Goal: Information Seeking & Learning: Understand process/instructions

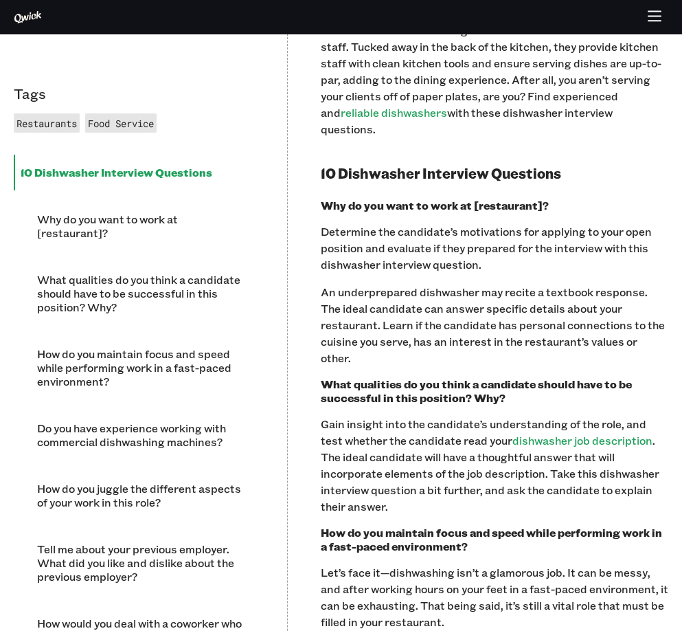
scroll to position [546, 0]
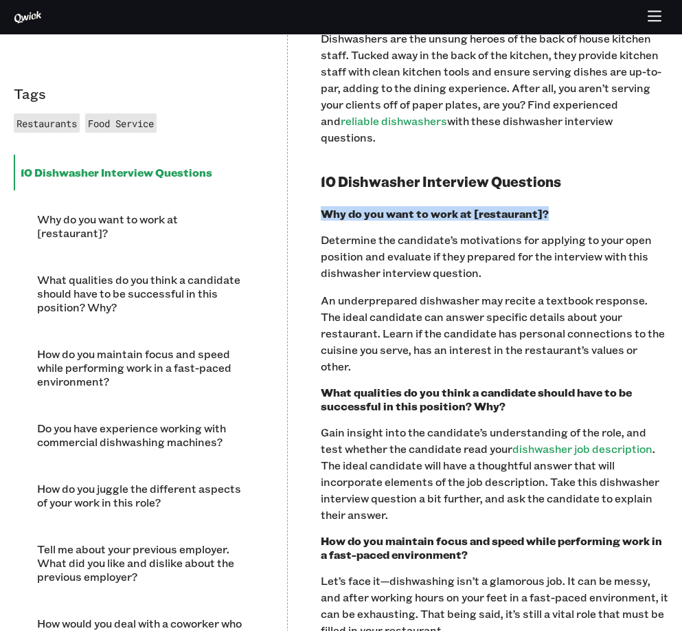
drag, startPoint x: 546, startPoint y: 195, endPoint x: 306, endPoint y: 201, distance: 239.8
copy h3 "Why do you want to work at [restaurant]?"
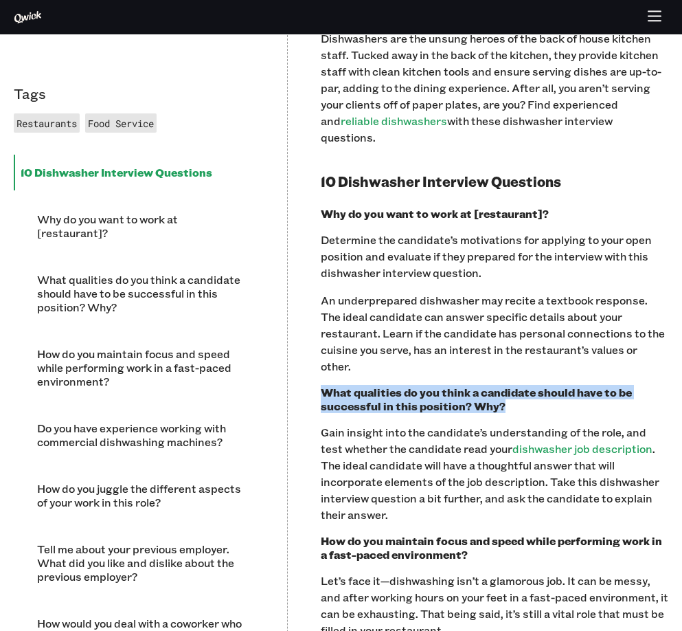
drag, startPoint x: 482, startPoint y: 375, endPoint x: 322, endPoint y: 365, distance: 159.7
click at [322, 385] on h3 "What qualities do you think a candidate should have to be successful in this po…" at bounding box center [495, 398] width 348 height 27
drag, startPoint x: 376, startPoint y: 361, endPoint x: 357, endPoint y: 372, distance: 21.6
click at [357, 385] on h3 "What qualities do you think a candidate should have to be successful in this po…" at bounding box center [495, 398] width 348 height 27
drag, startPoint x: 505, startPoint y: 374, endPoint x: 324, endPoint y: 363, distance: 181.7
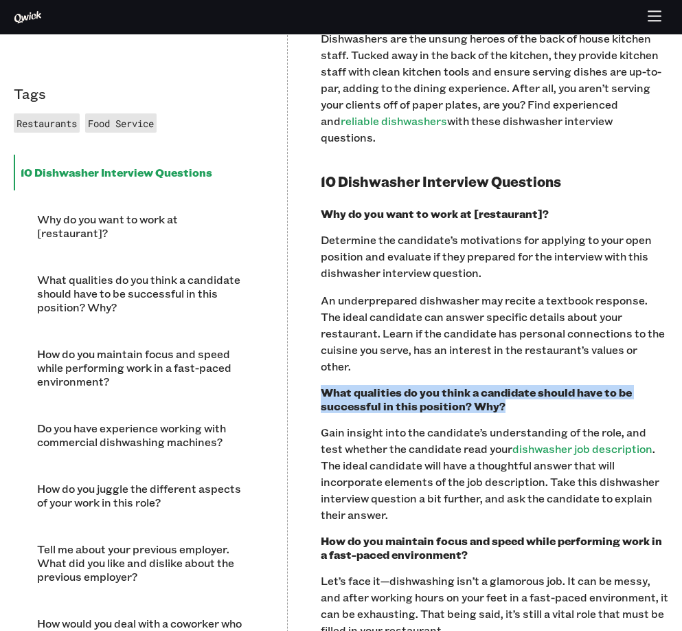
click at [324, 385] on h3 "What qualities do you think a candidate should have to be successful in this po…" at bounding box center [495, 398] width 348 height 27
copy h3 "What qualities do you think a candidate should have to be successful in this po…"
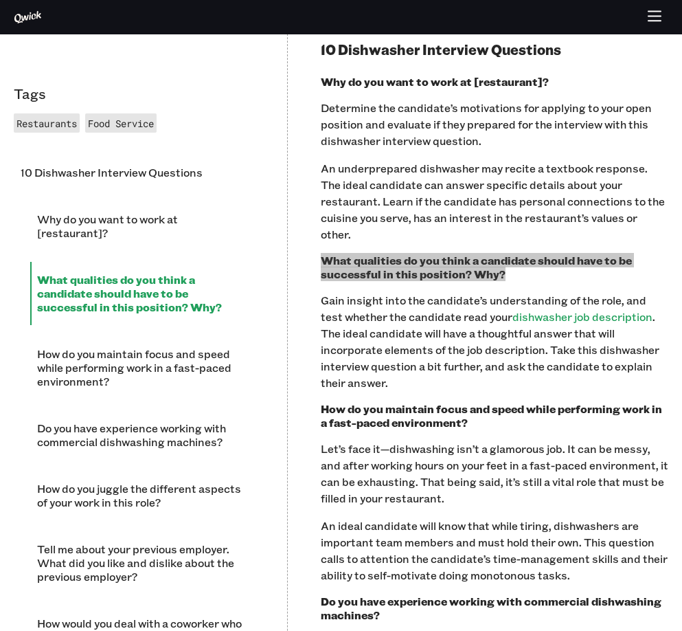
scroll to position [684, 0]
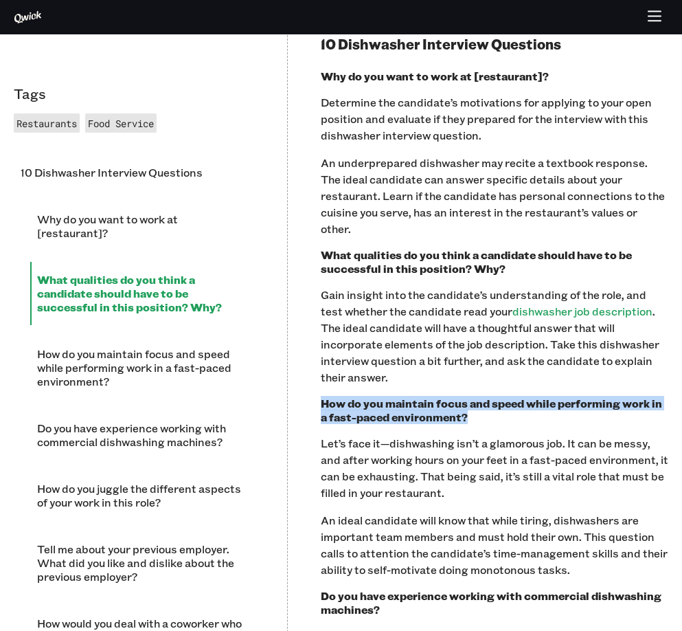
drag, startPoint x: 468, startPoint y: 383, endPoint x: 324, endPoint y: 376, distance: 144.5
click at [324, 396] on h3 "How do you maintain focus and speed while performing work in a fast-paced envir…" at bounding box center [495, 409] width 348 height 27
copy h3 "How do you maintain focus and speed while performing work in a fast-paced envir…"
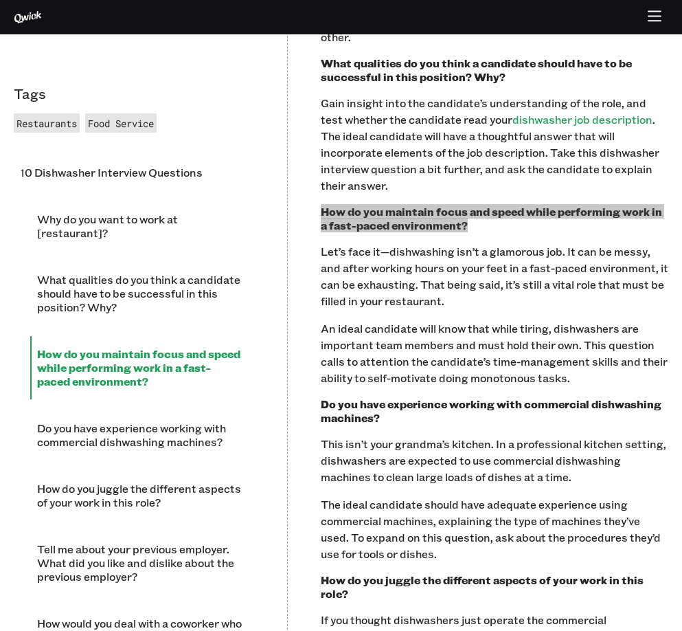
scroll to position [890, 0]
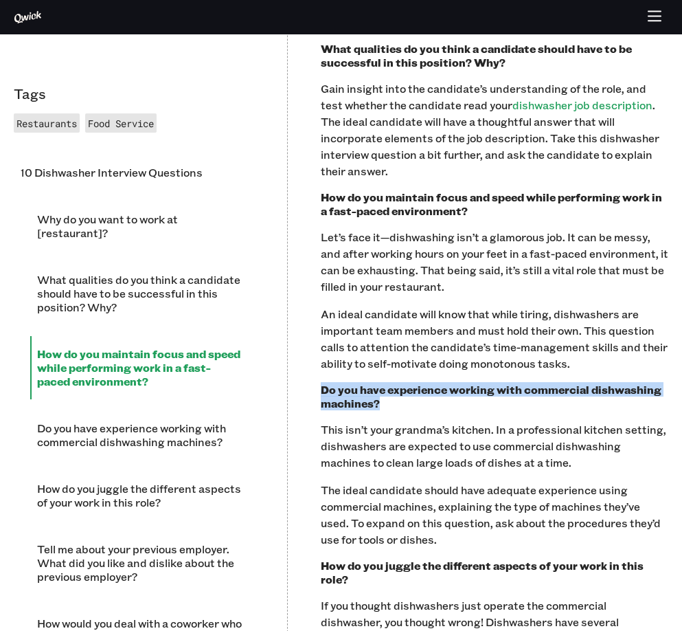
drag, startPoint x: 390, startPoint y: 374, endPoint x: 317, endPoint y: 359, distance: 75.0
copy h3 "Do you have experience working with commercial dishwashing machines?"
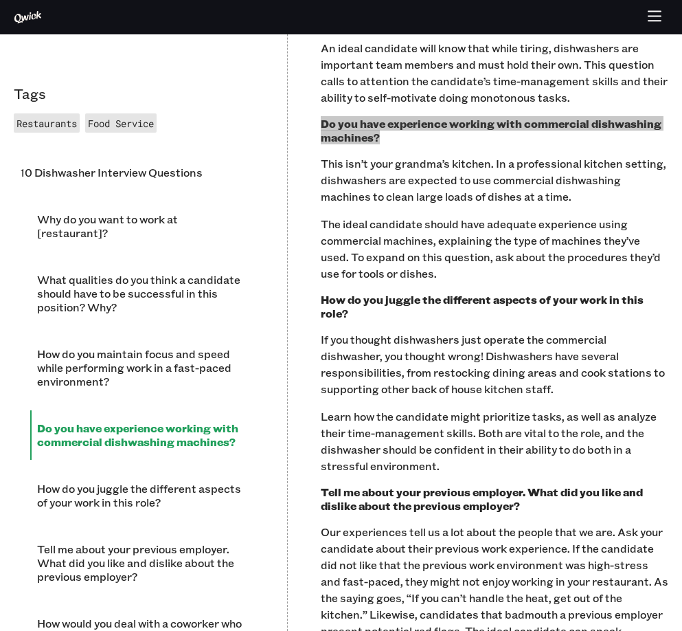
scroll to position [1164, 0]
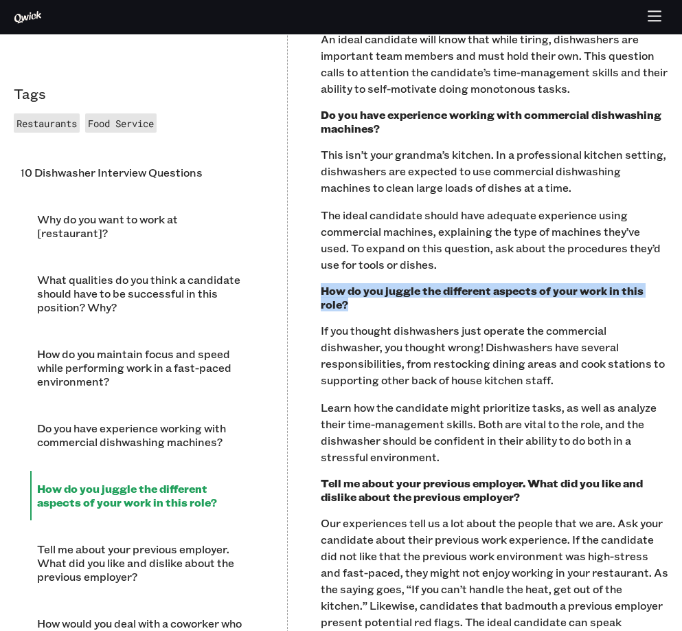
drag, startPoint x: 671, startPoint y: 258, endPoint x: 322, endPoint y: 262, distance: 349.0
click at [322, 262] on div "Tags Restaurants Food Service 10 Dishwasher Interview Questions Why do you want…" at bounding box center [341, 509] width 682 height 2348
copy h3 "How do you juggle the different aspects of your work in this role?"
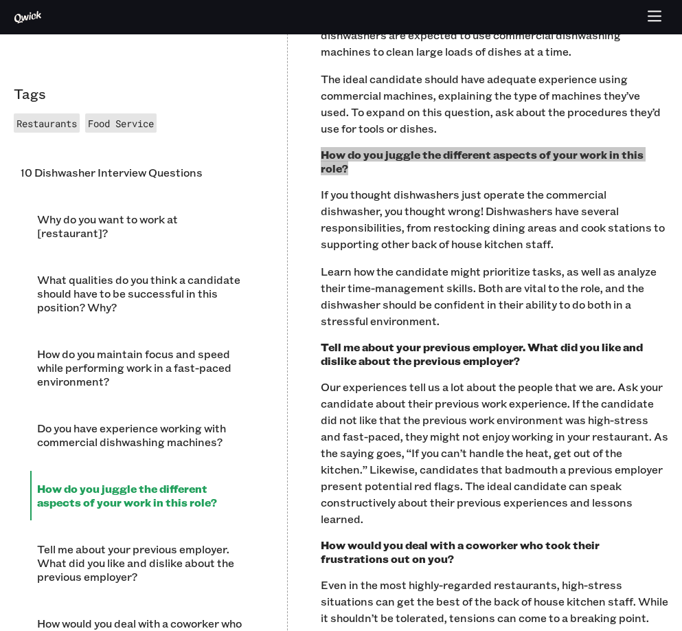
scroll to position [1302, 0]
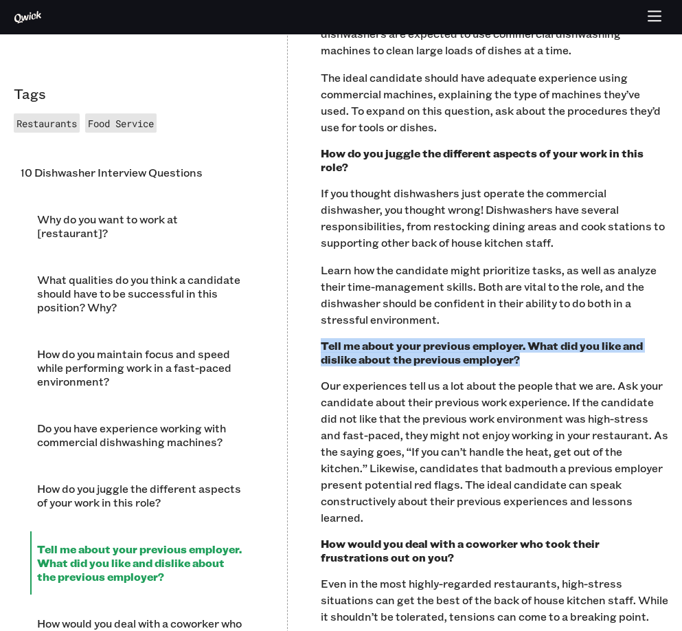
drag, startPoint x: 521, startPoint y: 311, endPoint x: 321, endPoint y: 302, distance: 200.1
click at [321, 339] on h3 "Tell me about your previous employer. What did you like and dislike about the p…" at bounding box center [495, 352] width 348 height 27
copy h3 "Tell me about your previous employer. What did you like and dislike about the p…"
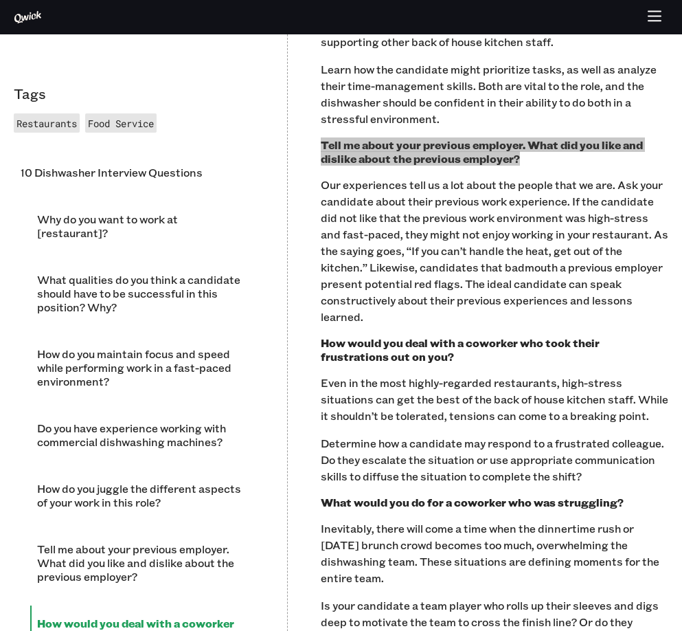
scroll to position [1508, 0]
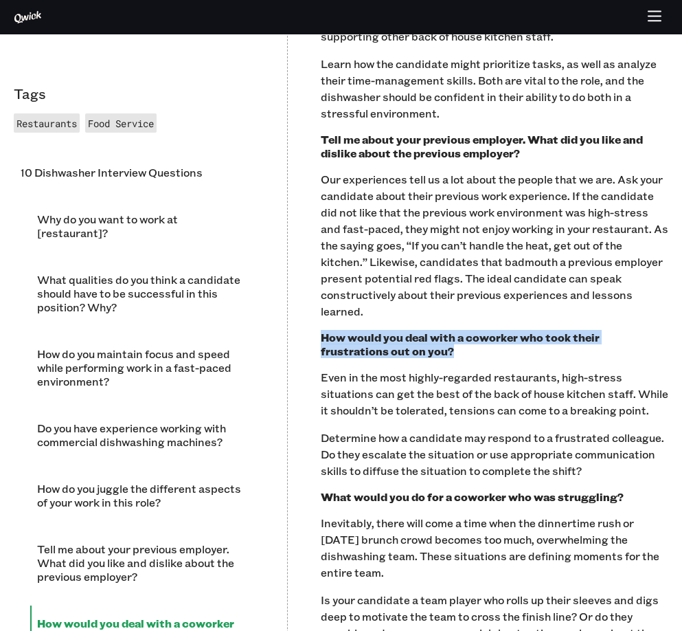
drag, startPoint x: 383, startPoint y: 291, endPoint x: 323, endPoint y: 278, distance: 61.7
click at [323, 330] on h3 "How would you deal with a coworker who took their frustrations out on you?" at bounding box center [495, 343] width 348 height 27
copy h3 "How would you deal with a coworker who took their frustrations out on you?"
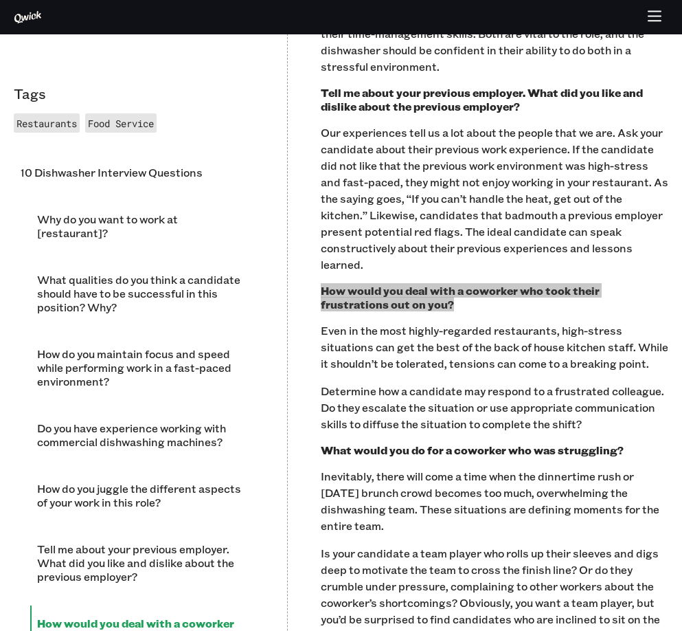
scroll to position [1714, 0]
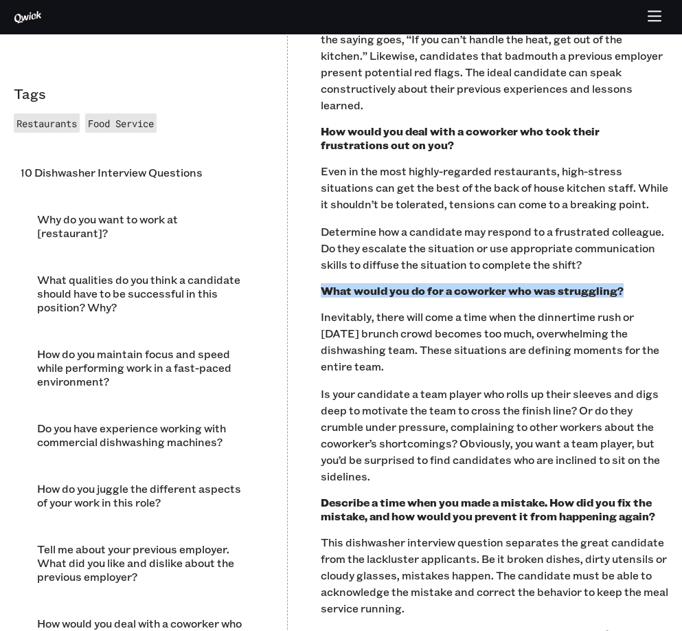
drag, startPoint x: 621, startPoint y: 227, endPoint x: 319, endPoint y: 231, distance: 301.6
copy h3 "What would you do for a coworker who was struggling?"
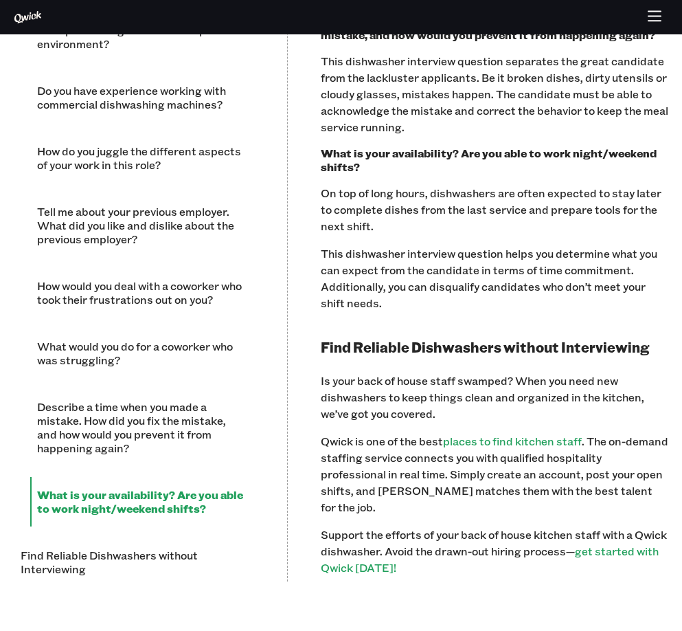
scroll to position [2264, 0]
